Goal: Task Accomplishment & Management: Manage account settings

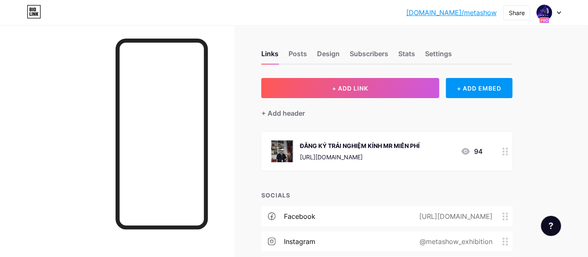
click at [500, 153] on div at bounding box center [506, 151] width 14 height 39
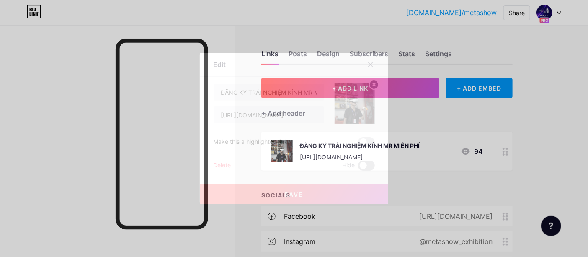
click at [372, 163] on span at bounding box center [366, 166] width 17 height 10
click at [358, 168] on input "checkbox" at bounding box center [358, 168] width 0 height 0
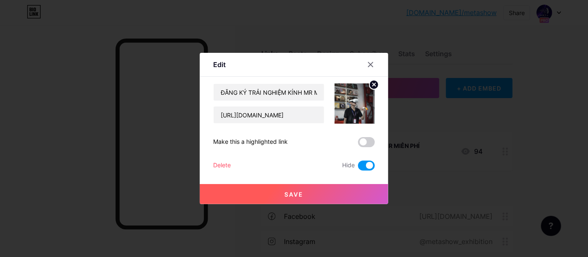
click at [335, 191] on button "Save" at bounding box center [294, 194] width 189 height 20
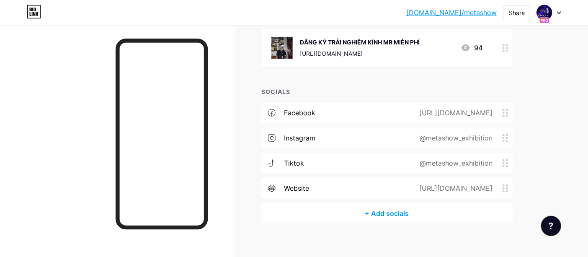
scroll to position [111, 0]
